Goal: Find specific page/section: Find specific page/section

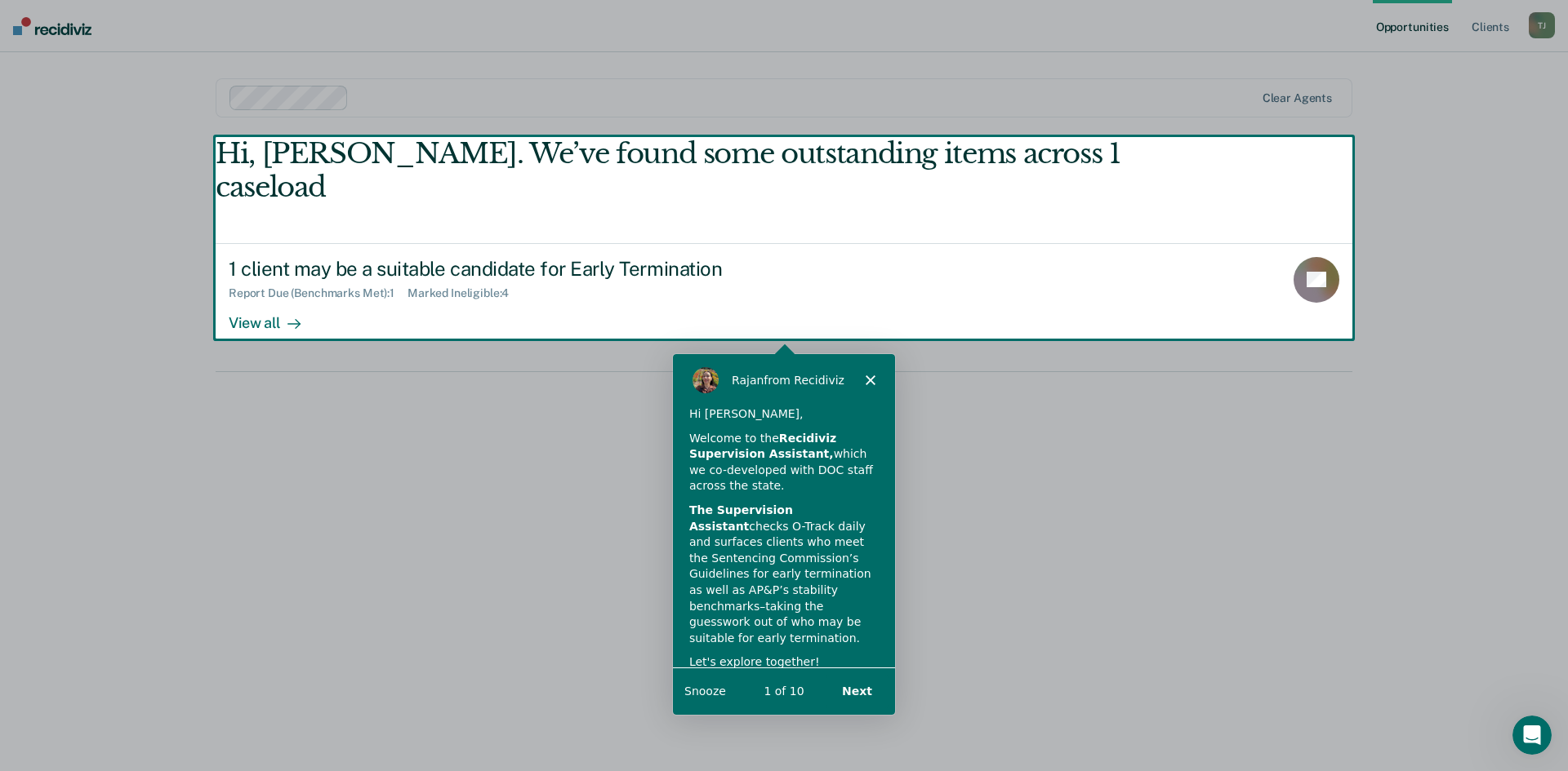
click at [257, 292] on div "Product tour overlay" at bounding box center [784, 386] width 1568 height 771
click at [1313, 247] on div "Product tour overlay" at bounding box center [784, 386] width 1568 height 771
click at [267, 289] on div "Product tour overlay" at bounding box center [784, 386] width 1568 height 771
click at [442, 263] on div "Product tour overlay" at bounding box center [784, 386] width 1568 height 771
drag, startPoint x: 589, startPoint y: 445, endPoint x: 588, endPoint y: 434, distance: 11.0
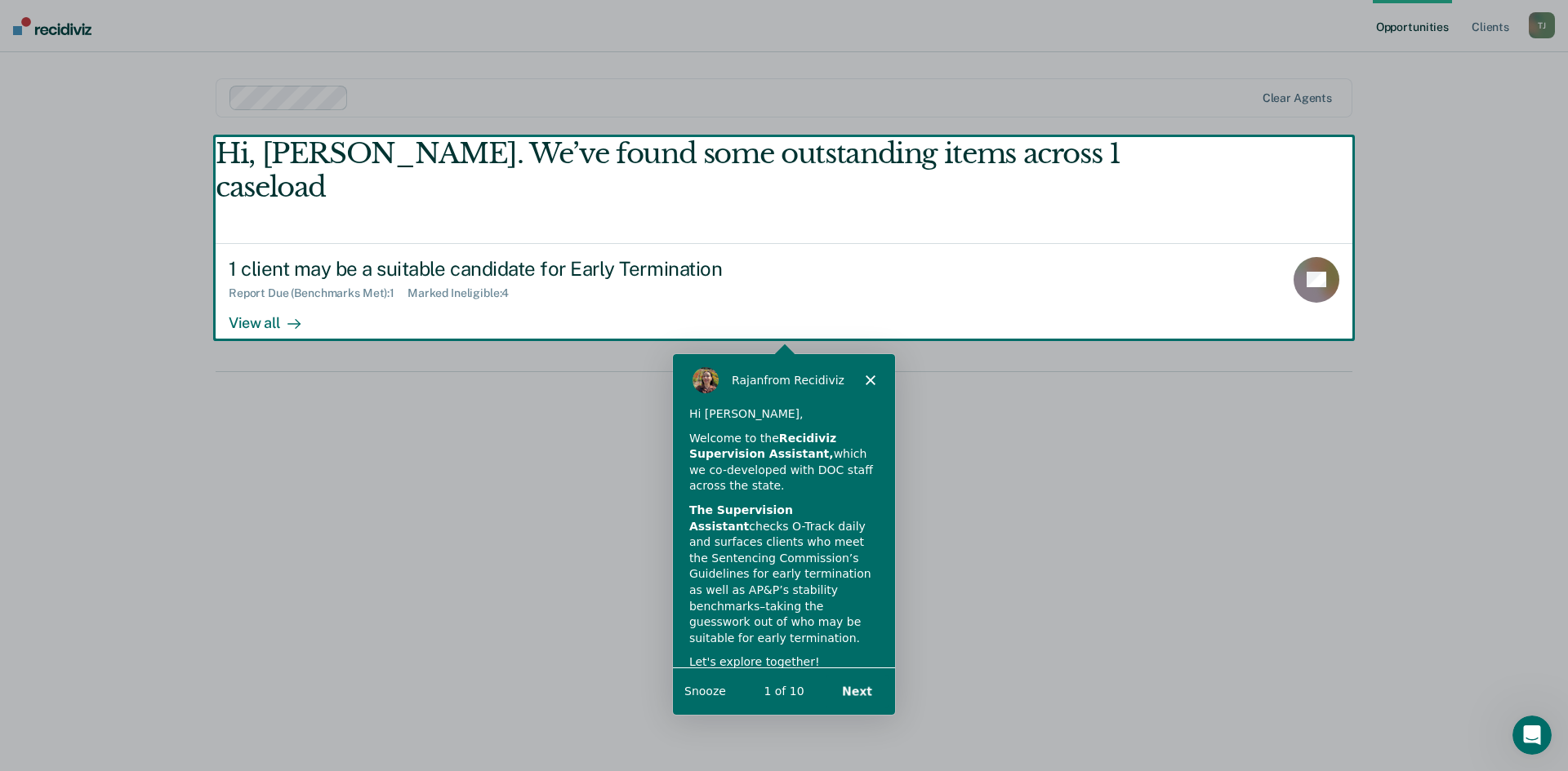
click at [588, 445] on div "Product tour overlay" at bounding box center [784, 386] width 1568 height 771
click at [855, 693] on button "Next" at bounding box center [856, 689] width 63 height 34
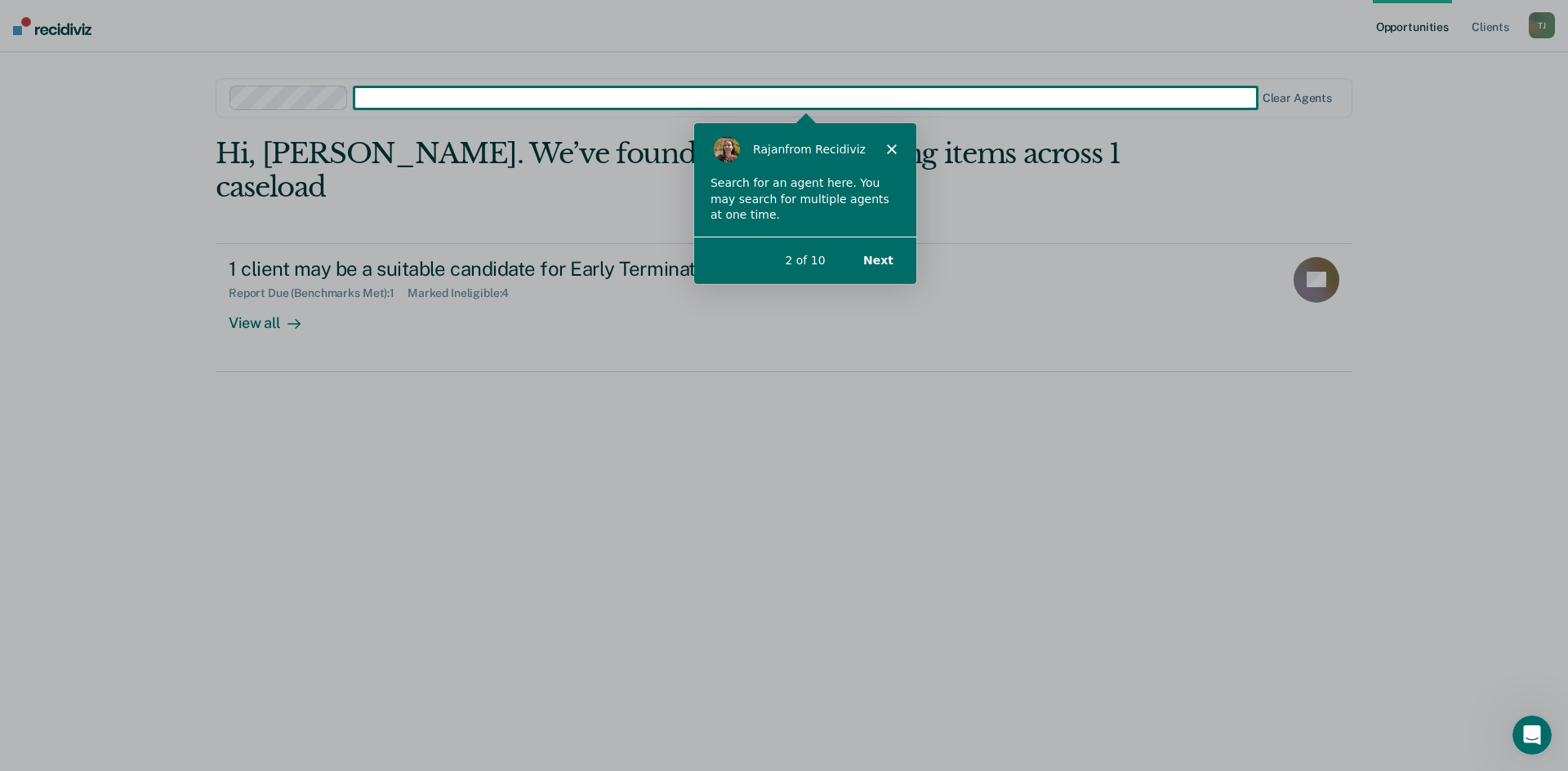
click at [884, 259] on button "Next" at bounding box center [877, 259] width 63 height 34
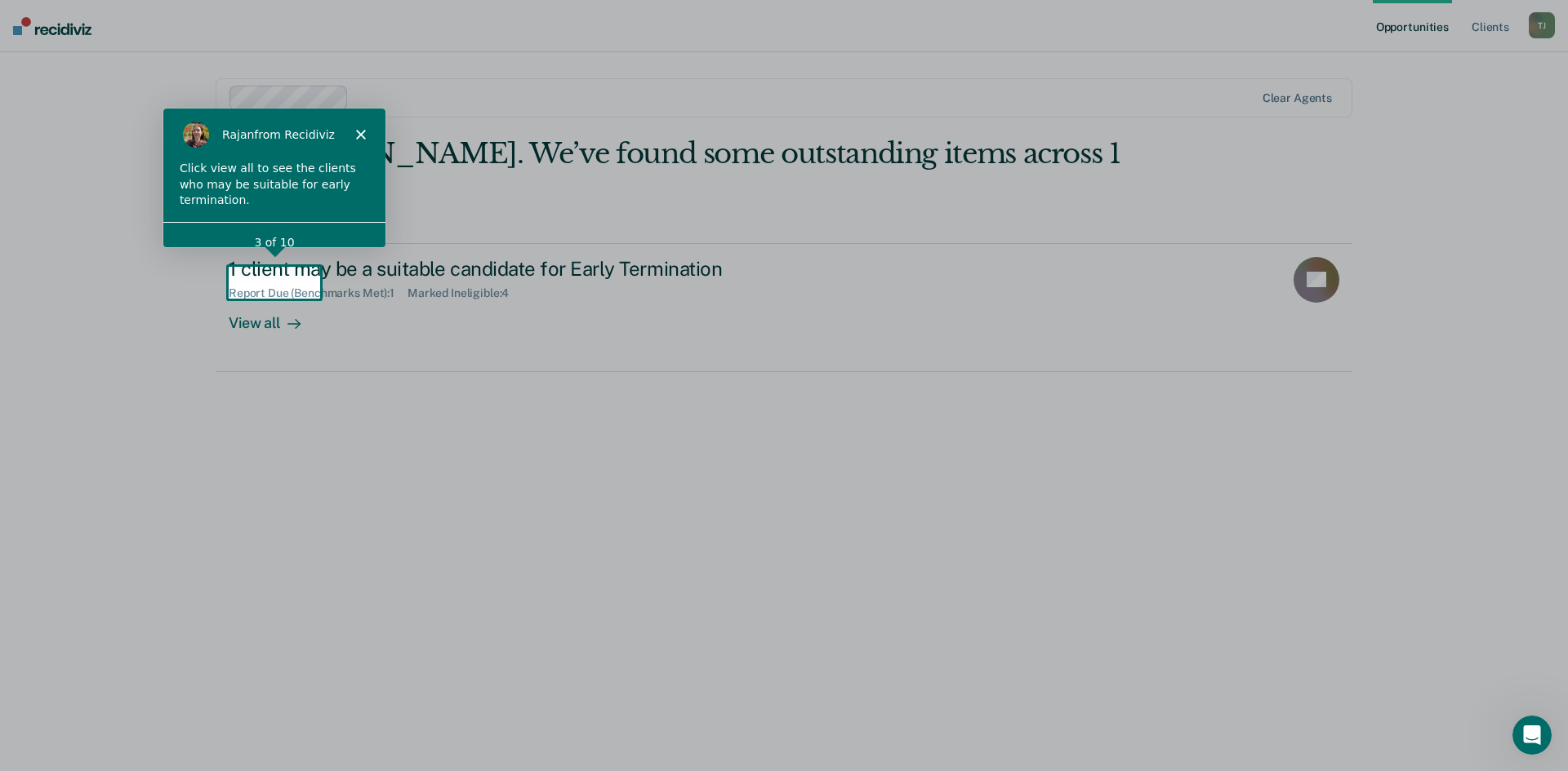
click at [359, 129] on icon "Close" at bounding box center [360, 134] width 10 height 10
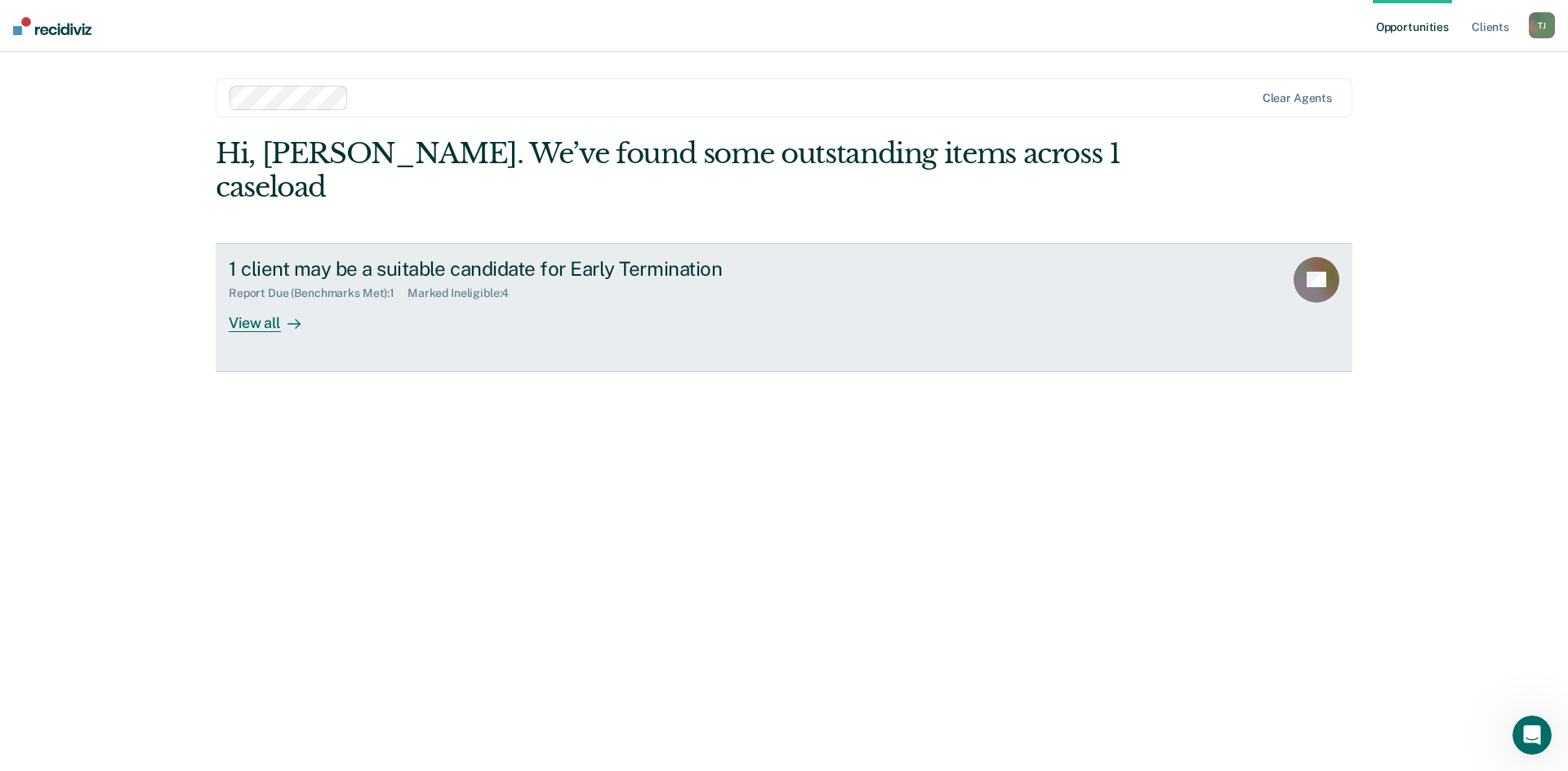
click at [271, 300] on div "View all" at bounding box center [274, 315] width 91 height 32
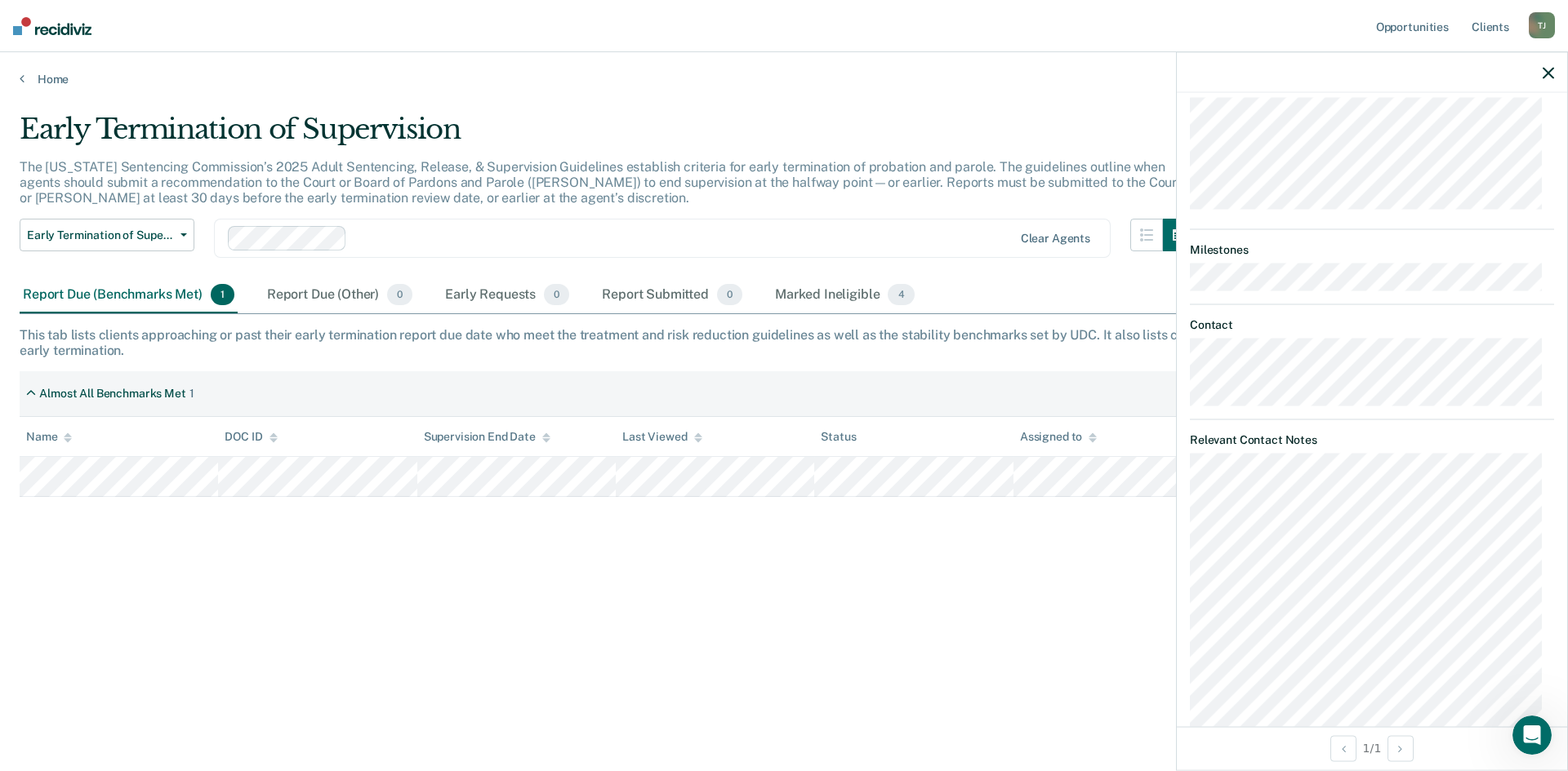
scroll to position [124, 0]
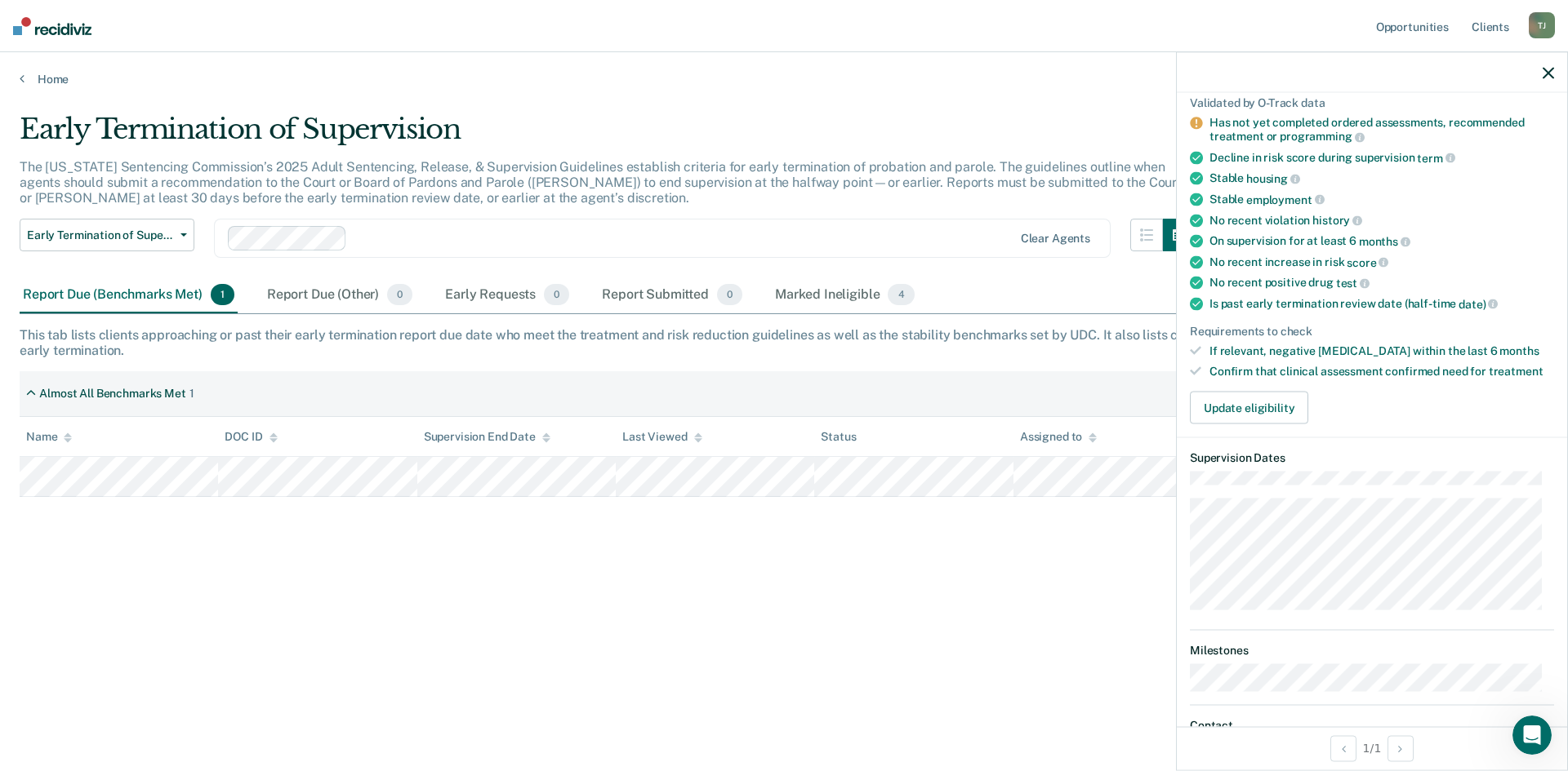
click at [1550, 69] on icon "button" at bounding box center [1549, 73] width 12 height 12
